Goal: Check status: Check status

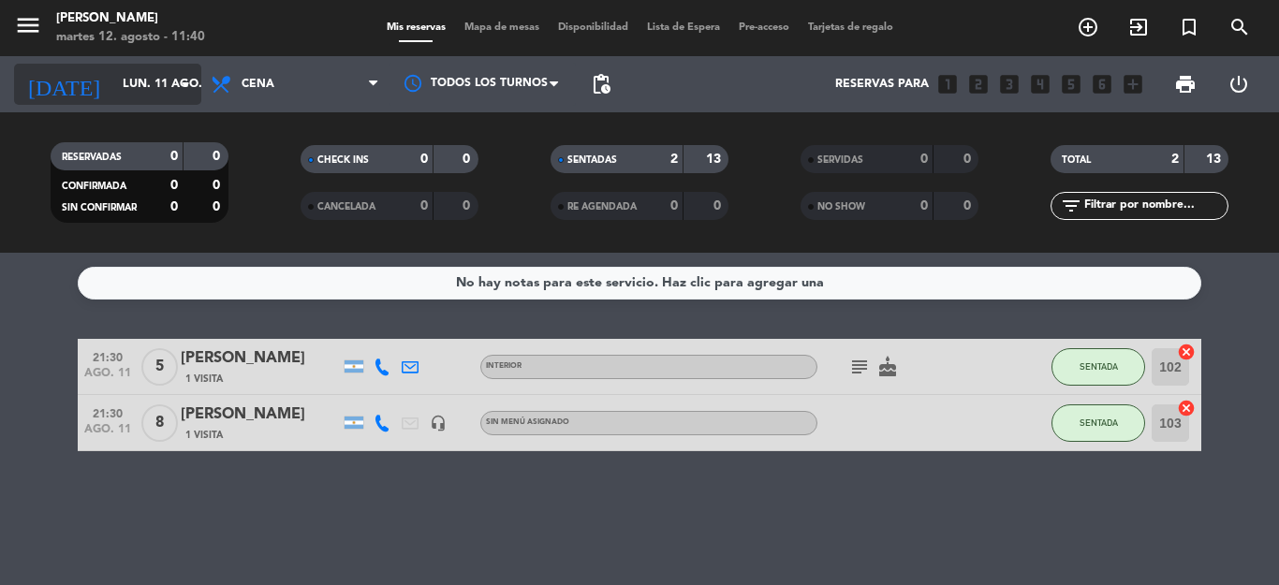
click at [184, 84] on icon "arrow_drop_down" at bounding box center [185, 84] width 22 height 22
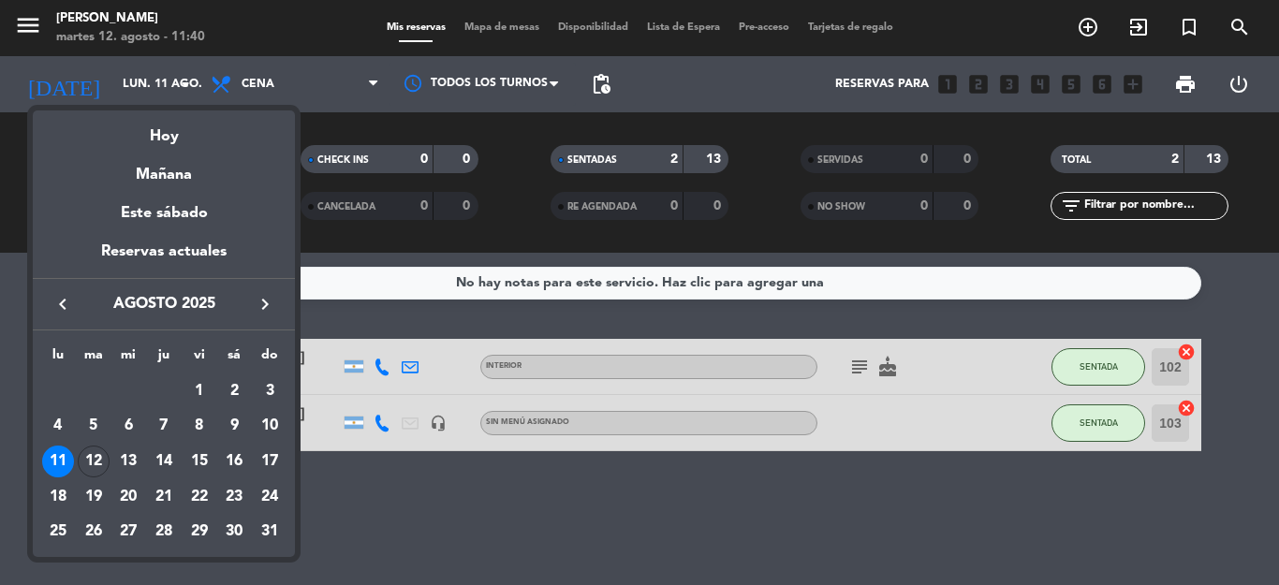
drag, startPoint x: 167, startPoint y: 138, endPoint x: 292, endPoint y: 110, distance: 128.4
click at [179, 135] on div "Hoy" at bounding box center [164, 129] width 262 height 38
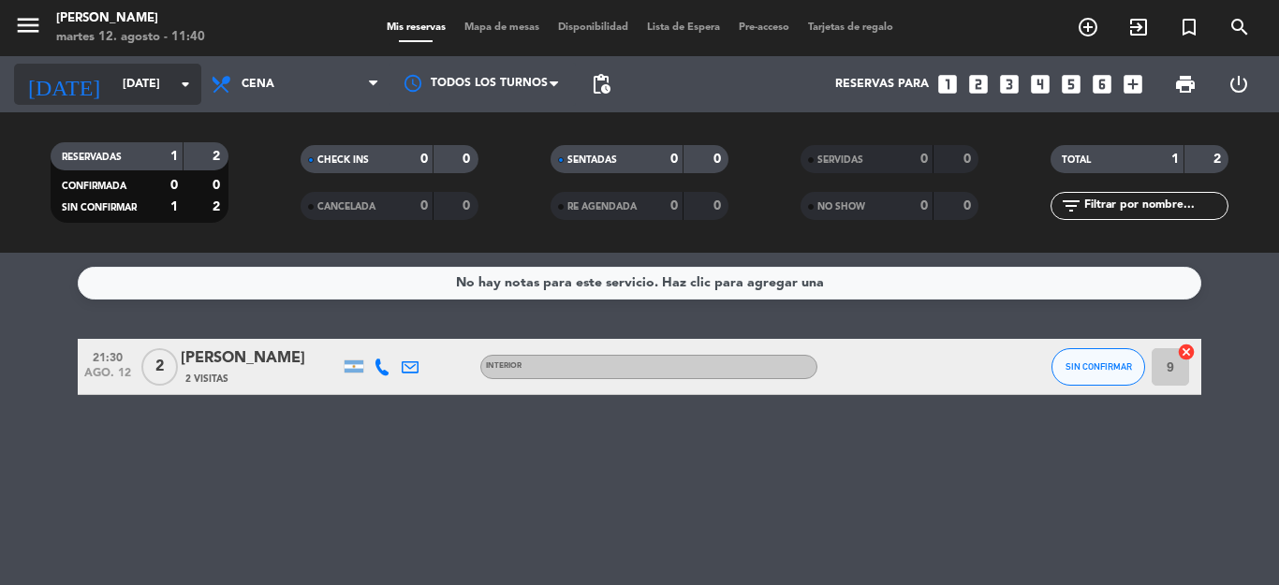
click at [184, 83] on icon "arrow_drop_down" at bounding box center [185, 84] width 22 height 22
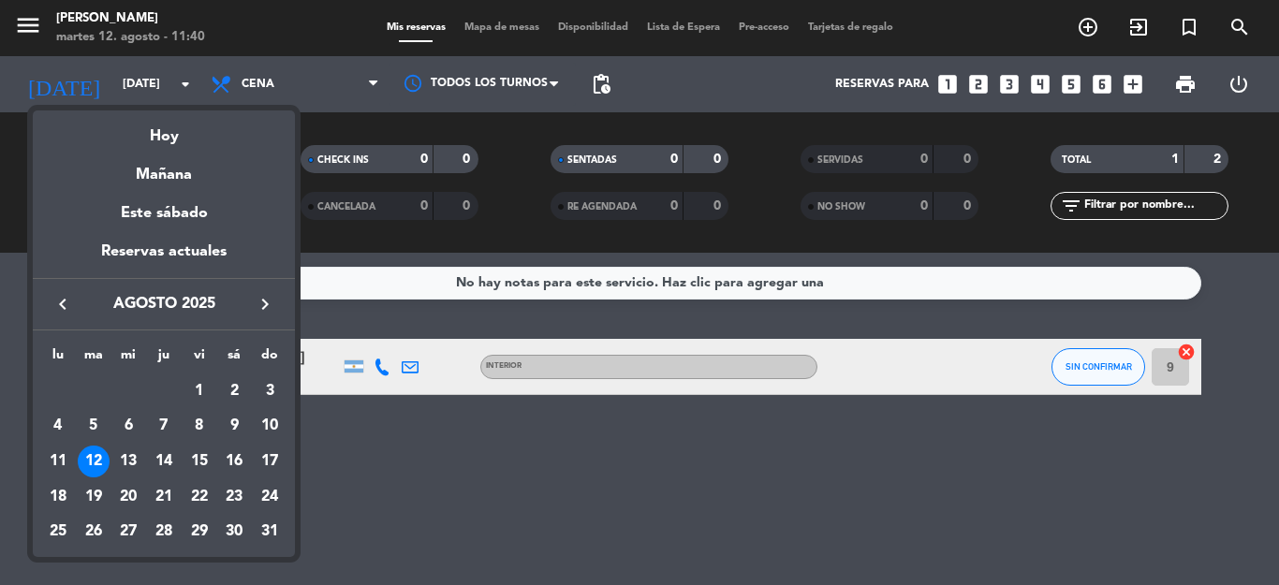
click at [57, 457] on div "11" at bounding box center [58, 462] width 32 height 32
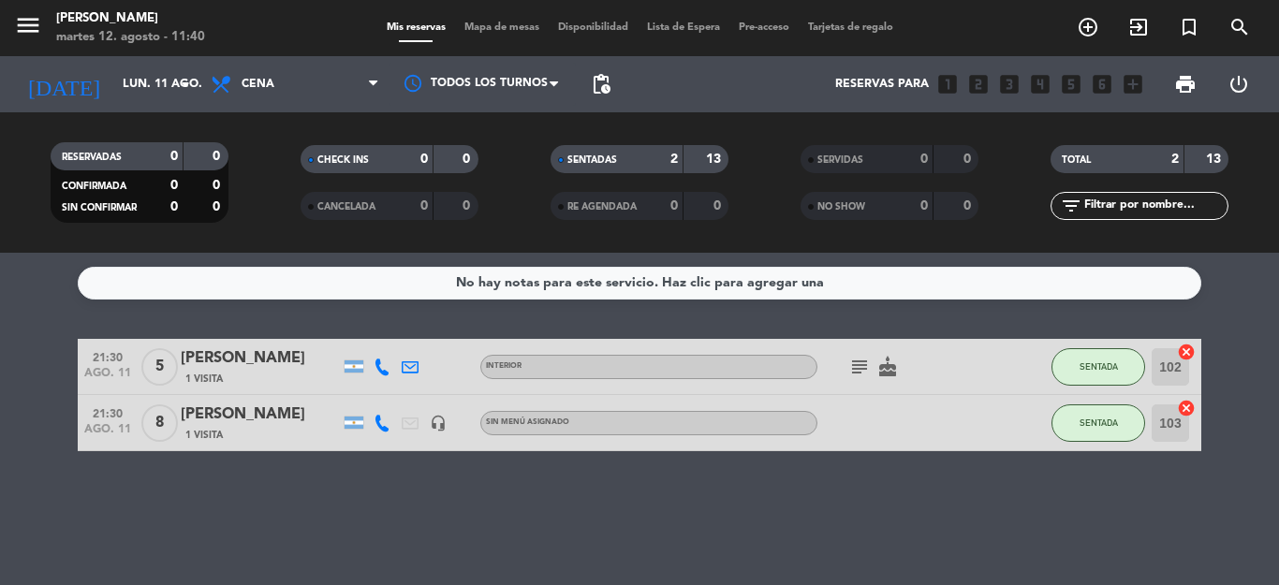
click at [860, 366] on icon "subject" at bounding box center [859, 367] width 22 height 22
click at [787, 508] on div "No hay notas para este servicio. Haz clic para agregar una 21:30 [DATE] 5 [PERS…" at bounding box center [639, 419] width 1279 height 332
click at [371, 81] on icon at bounding box center [373, 84] width 8 height 15
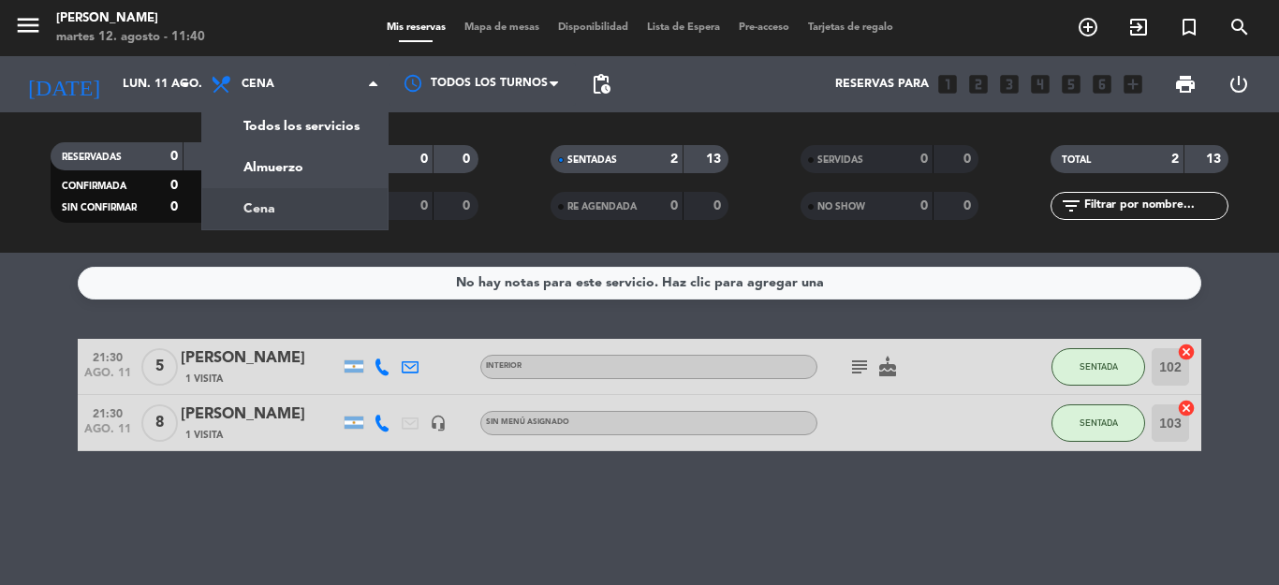
click at [340, 165] on div "menu Dashi - [PERSON_NAME][DATE] 12. agosto - 11:40 Mis reservas Mapa de mesas …" at bounding box center [639, 126] width 1279 height 253
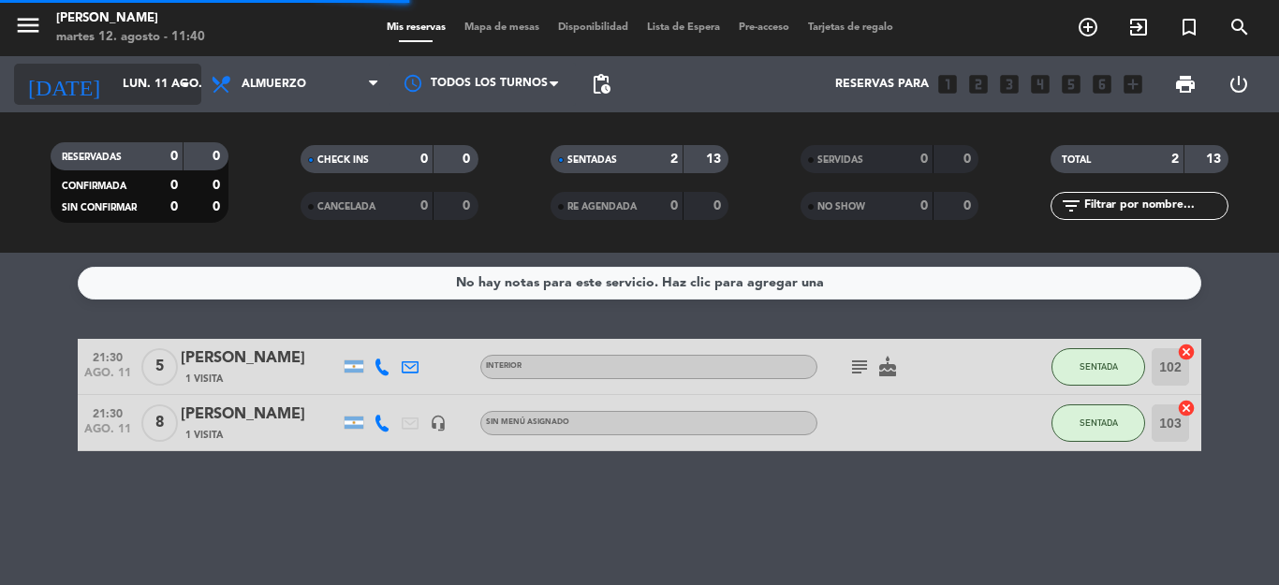
click at [178, 82] on icon "arrow_drop_down" at bounding box center [185, 84] width 22 height 22
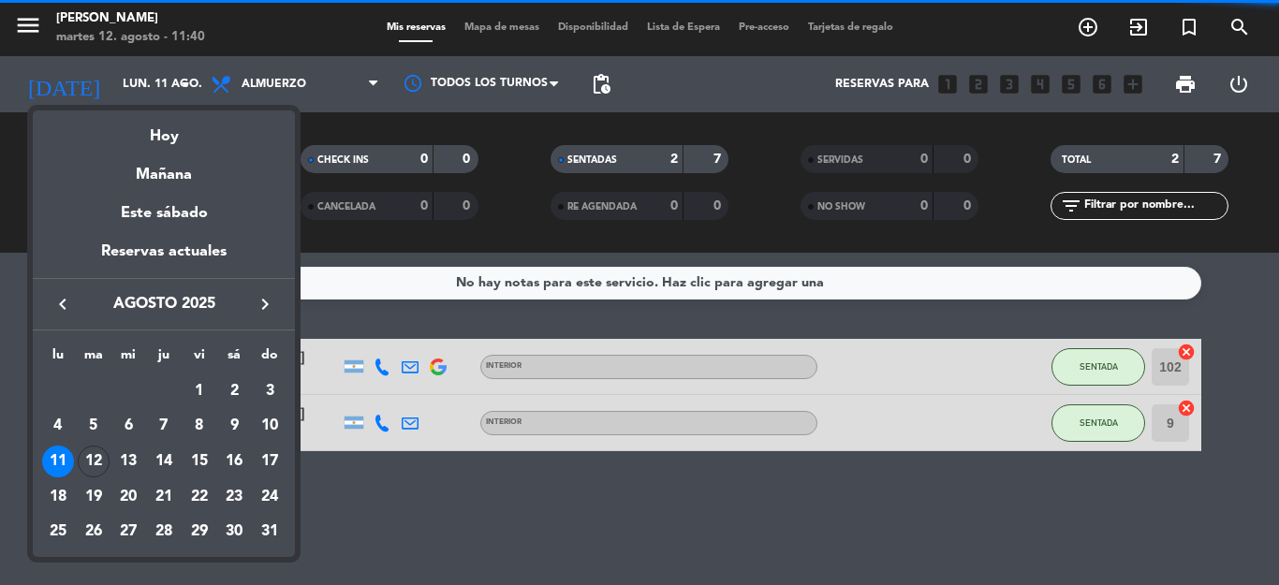
drag, startPoint x: 175, startPoint y: 133, endPoint x: 196, endPoint y: 137, distance: 20.9
click at [178, 132] on div "Hoy" at bounding box center [164, 129] width 262 height 38
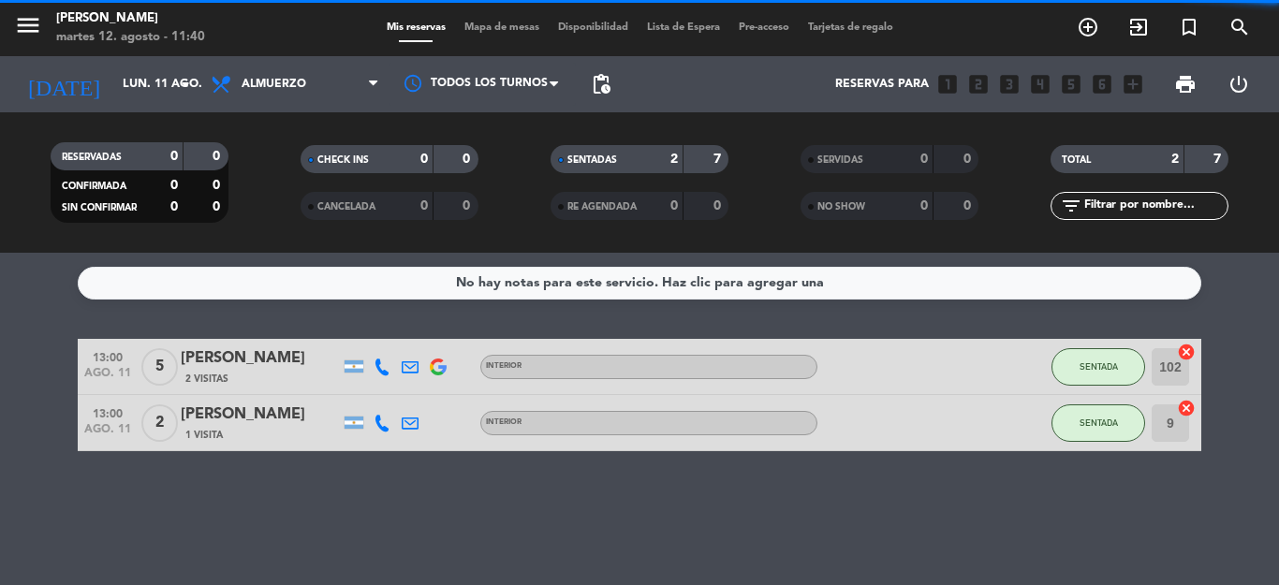
type input "[DATE]"
